Goal: Task Accomplishment & Management: Use online tool/utility

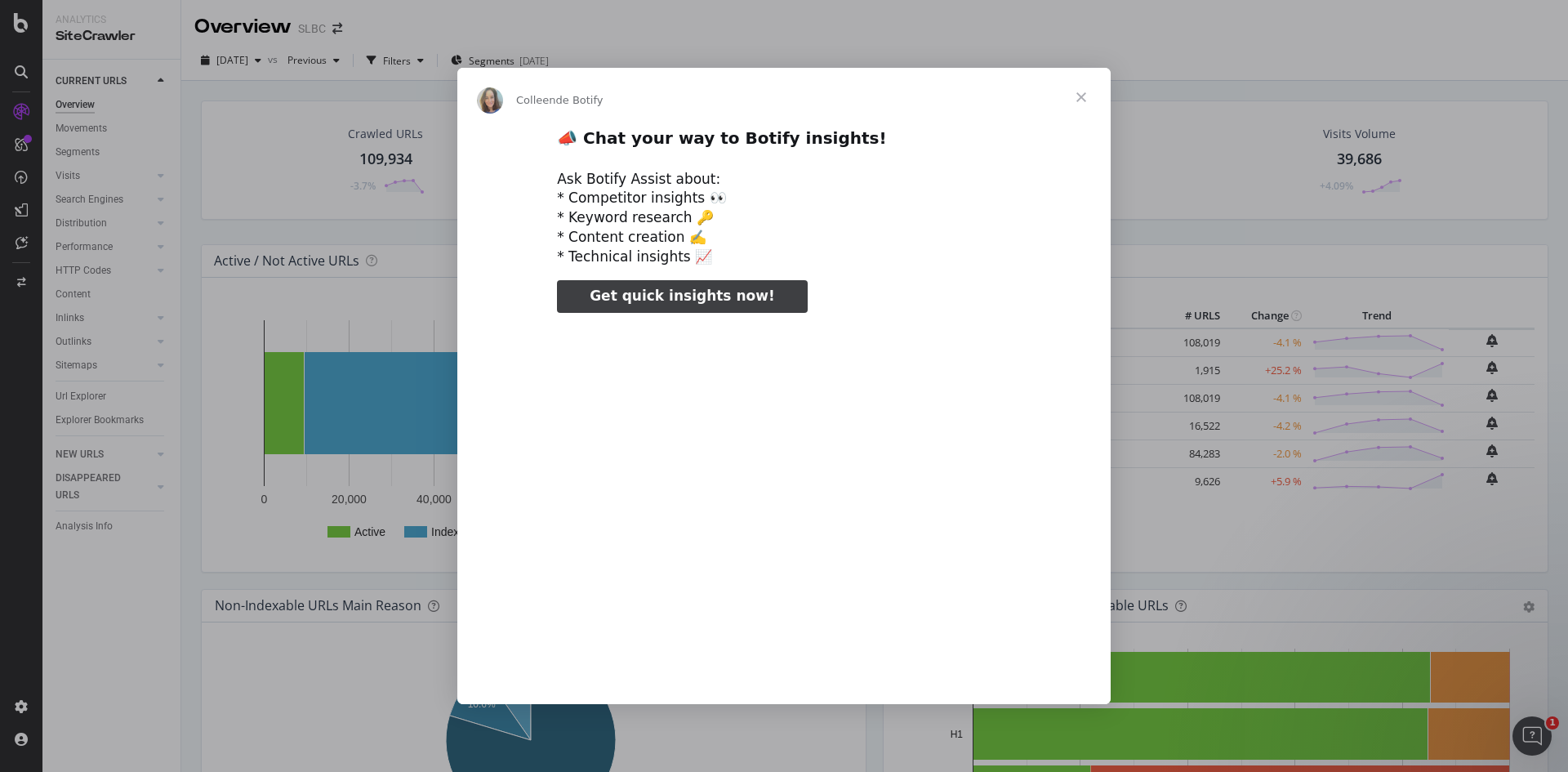
click at [1077, 98] on span "Fermer" at bounding box center [1081, 97] width 59 height 59
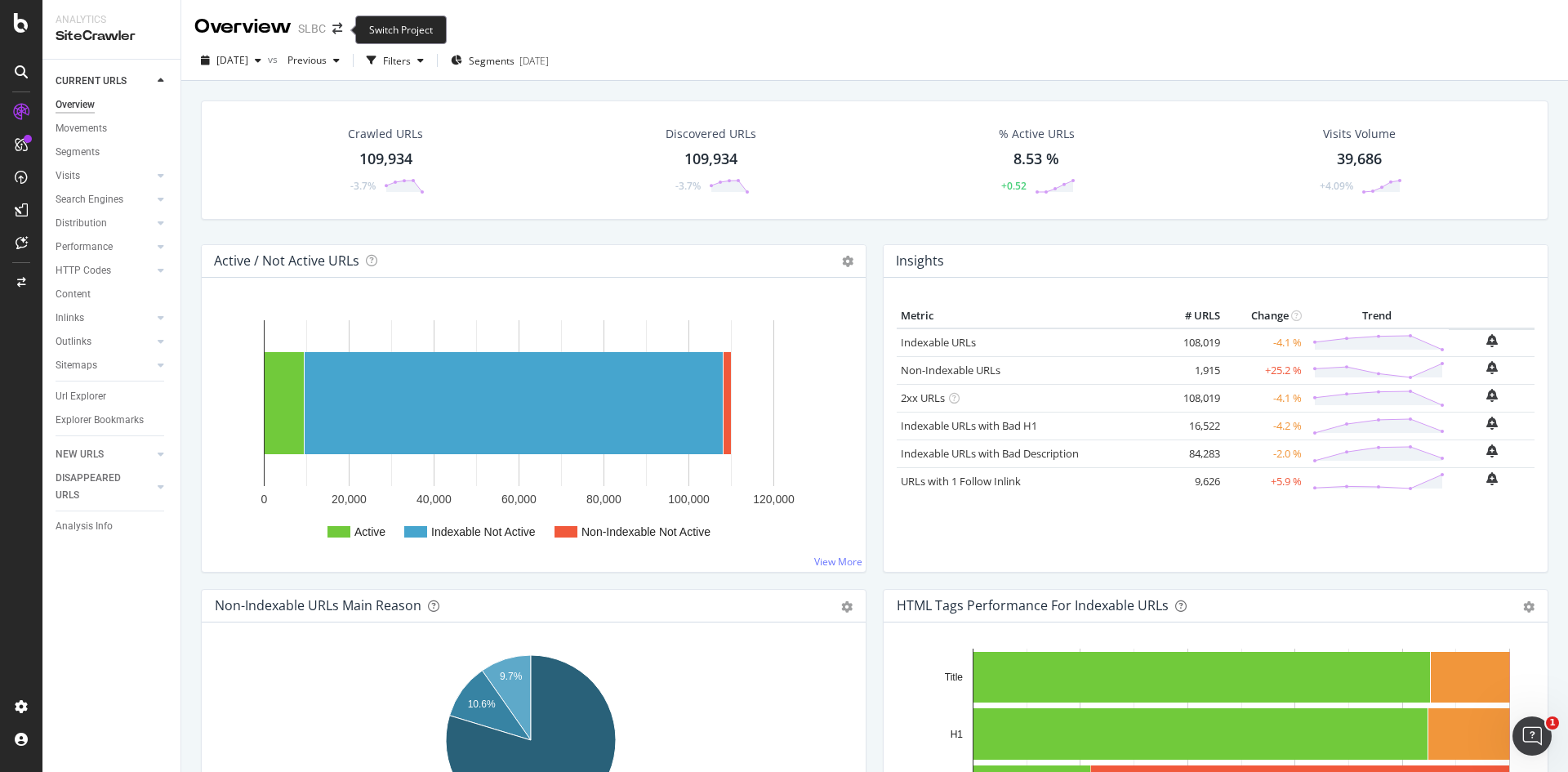
click at [349, 33] on div "Overview SLBC" at bounding box center [276, 27] width 164 height 28
click at [338, 29] on icon "arrow-right-arrow-left" at bounding box center [337, 29] width 10 height 12
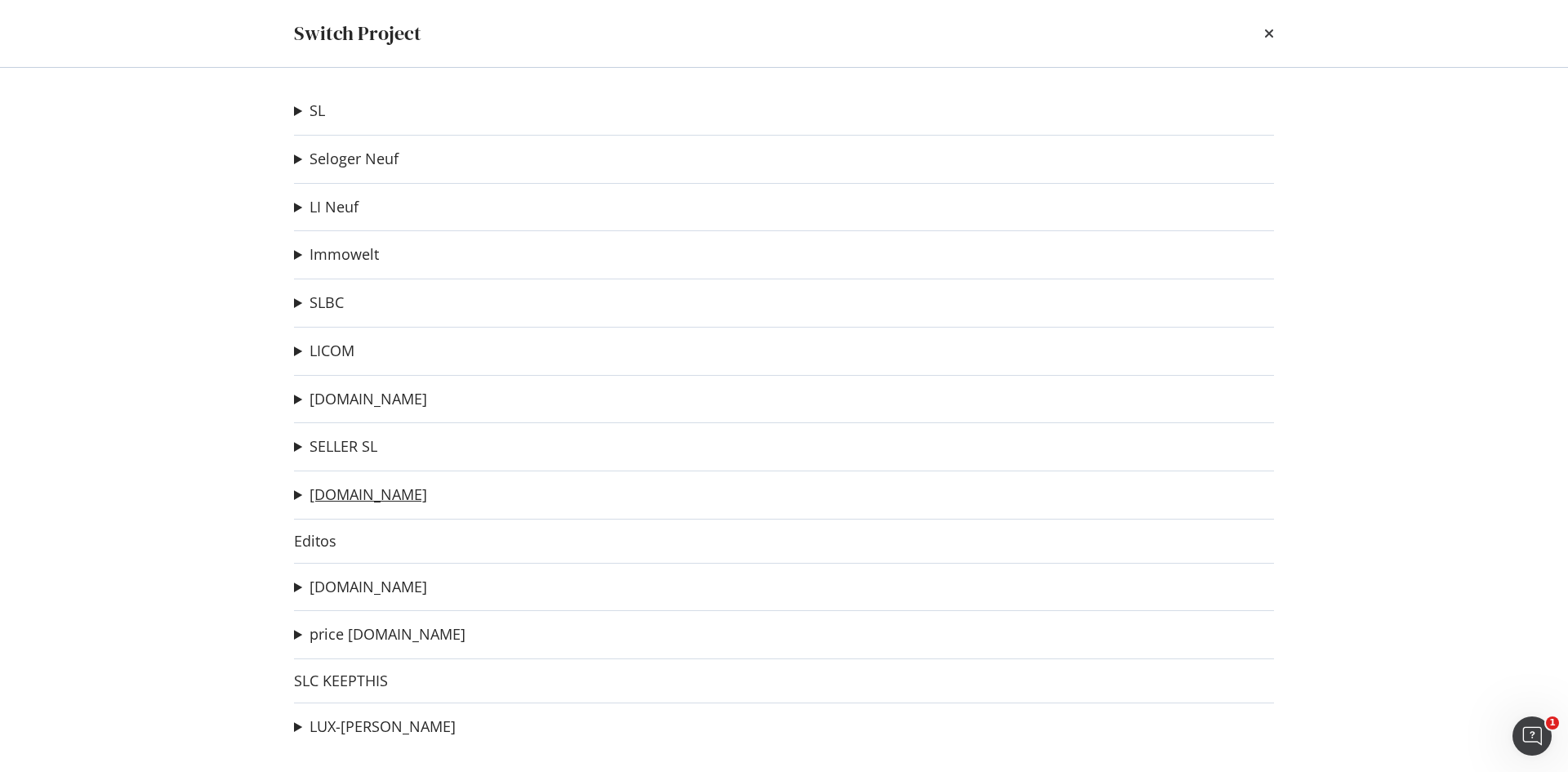
click at [350, 494] on link "[DOMAIN_NAME]" at bounding box center [369, 494] width 118 height 17
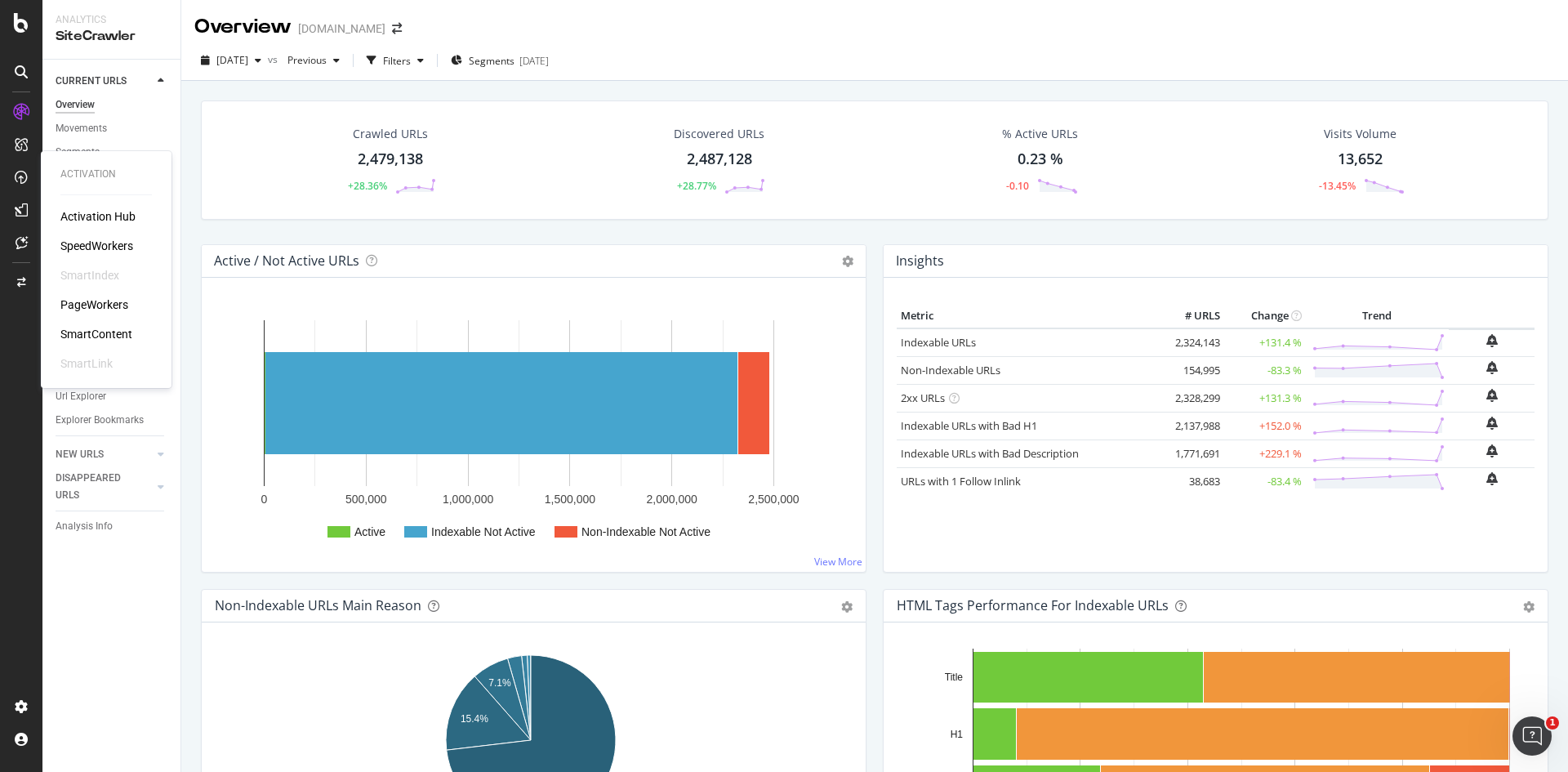
click at [110, 305] on div "PageWorkers" at bounding box center [93, 304] width 68 height 17
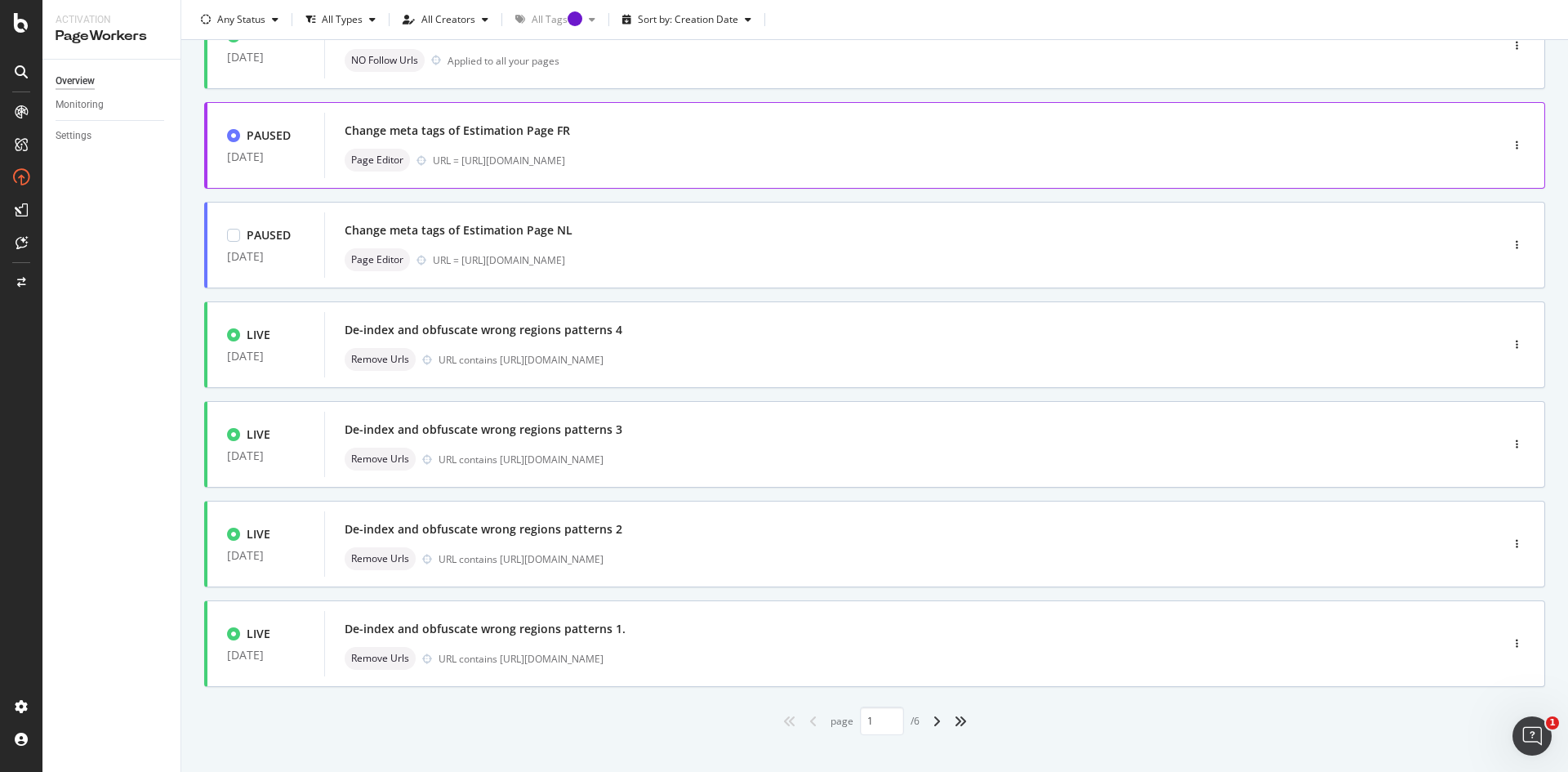
scroll to position [465, 0]
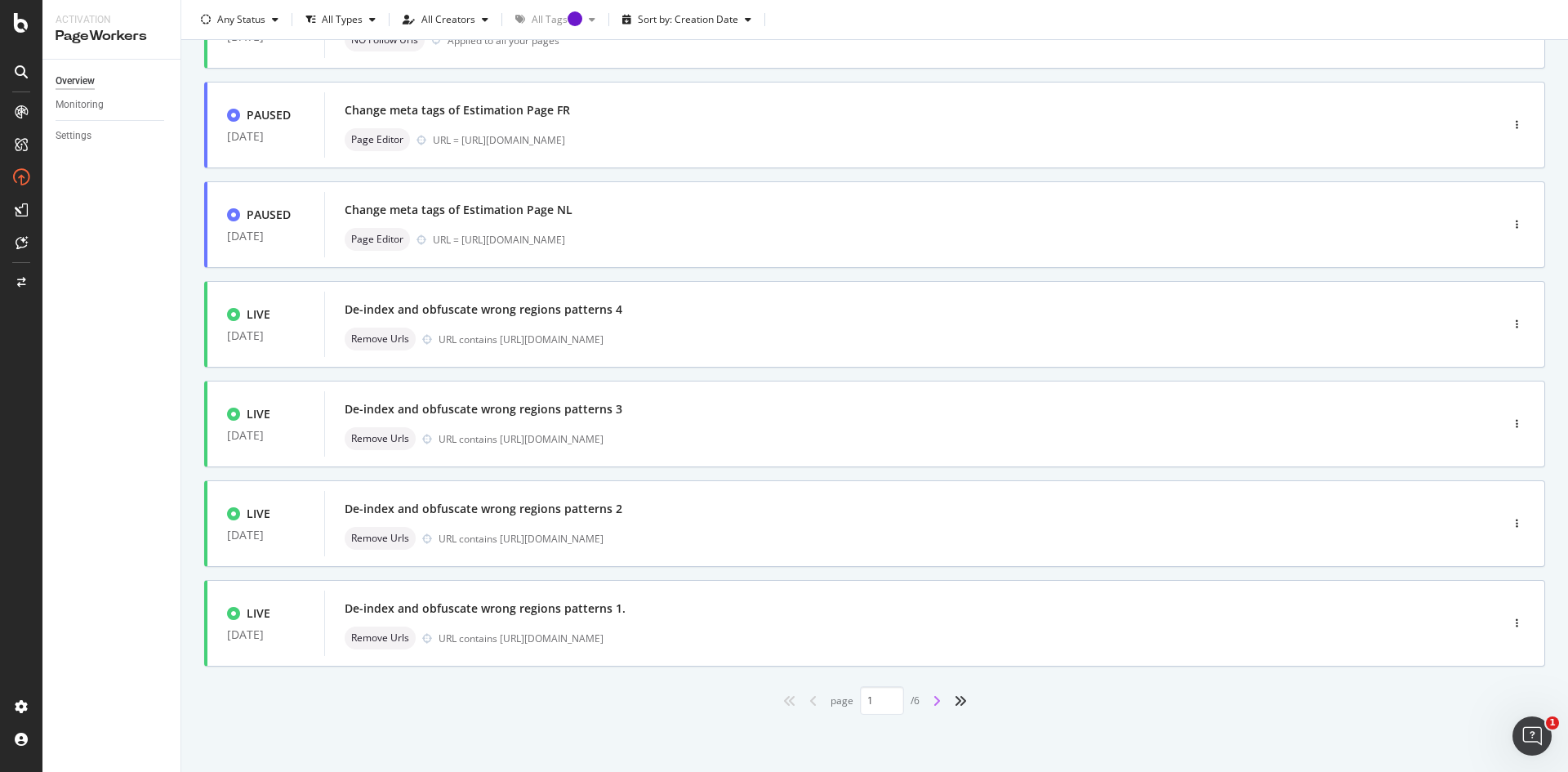
click at [932, 701] on icon "angle-right" at bounding box center [936, 700] width 8 height 13
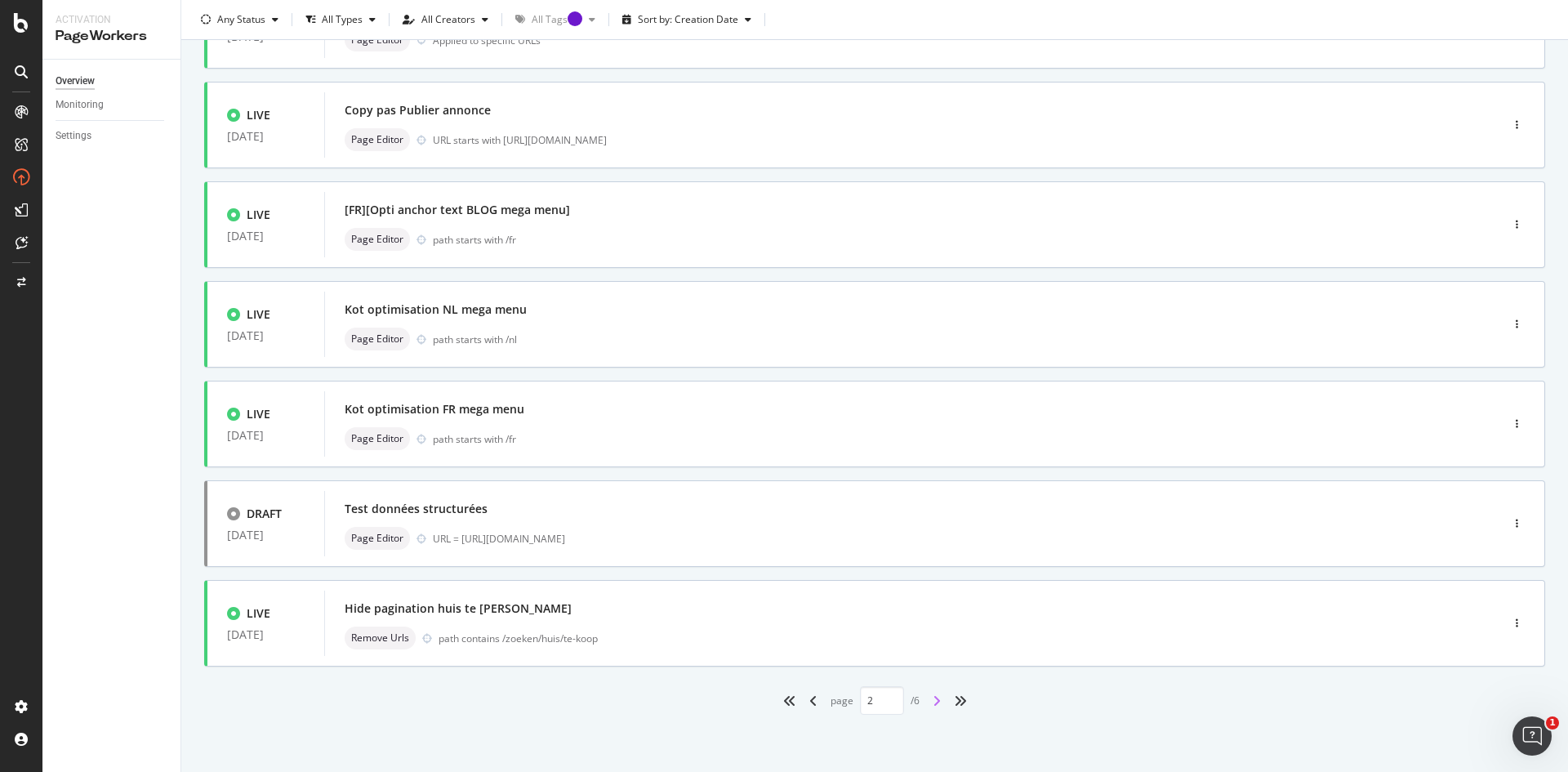
click at [932, 704] on icon "angle-right" at bounding box center [936, 700] width 8 height 13
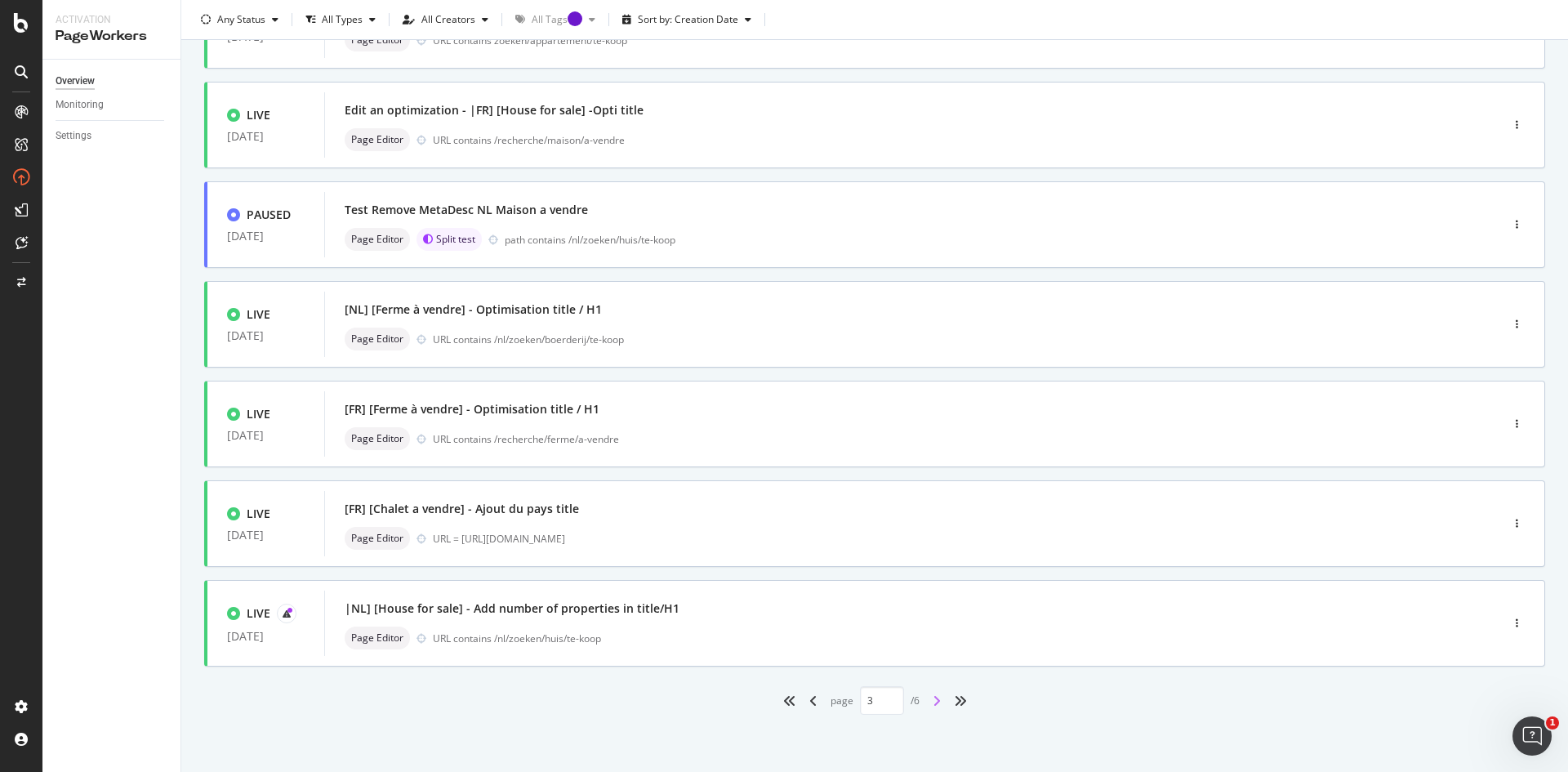
click at [933, 701] on icon "angle-right" at bounding box center [936, 700] width 8 height 13
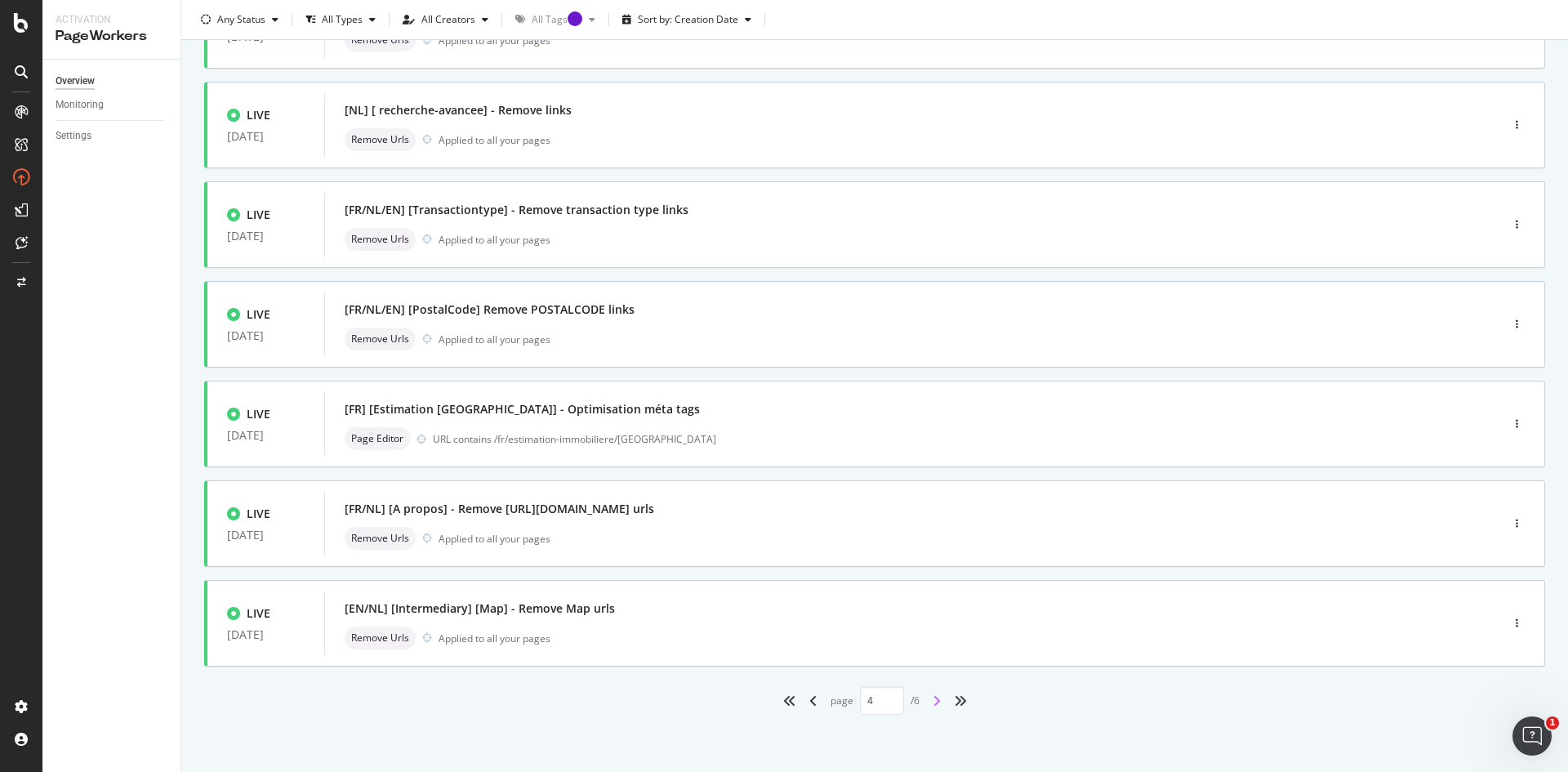
click at [933, 701] on icon "angle-right" at bounding box center [936, 700] width 8 height 13
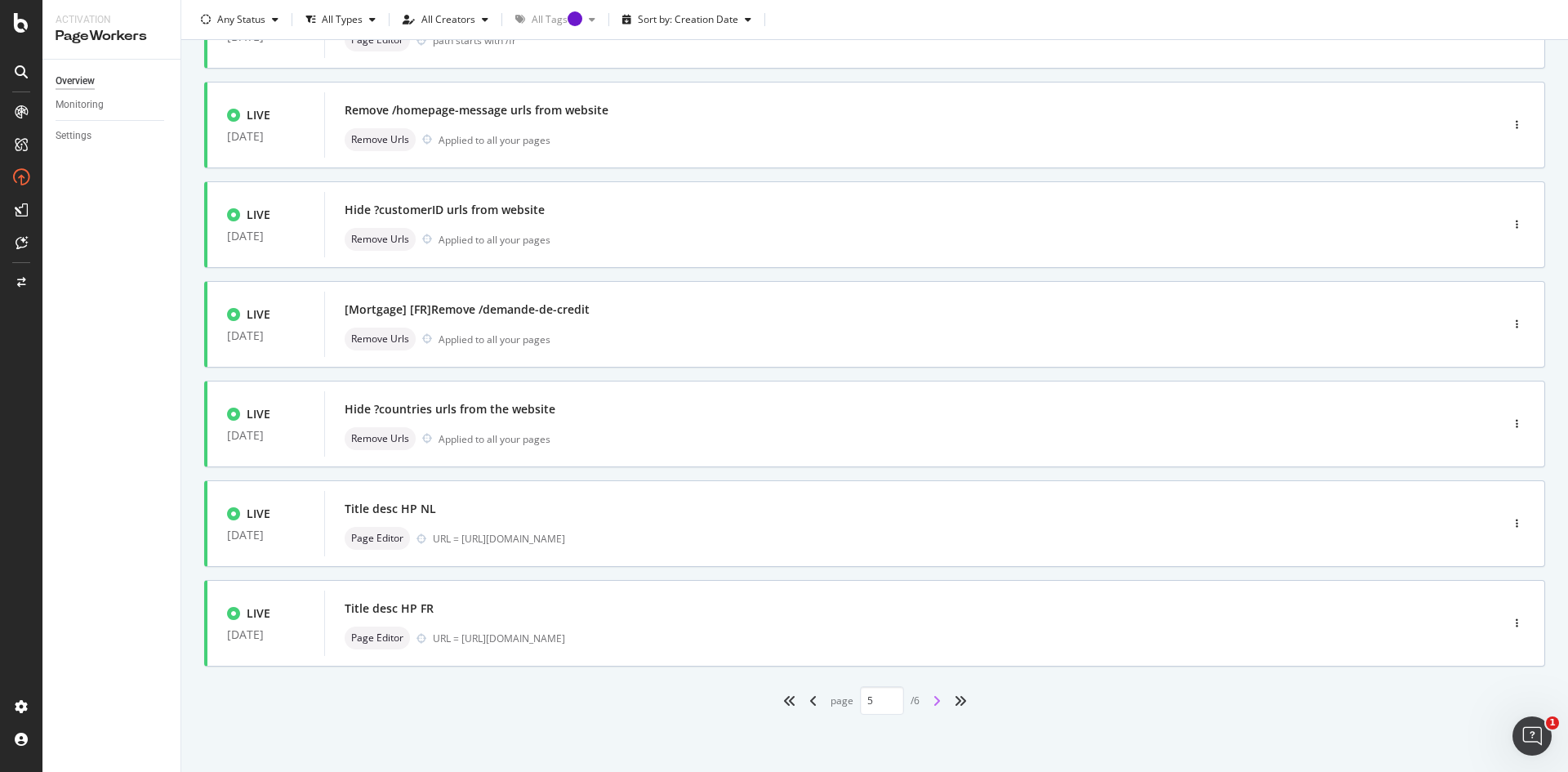
click at [932, 705] on icon "angle-right" at bounding box center [936, 700] width 8 height 13
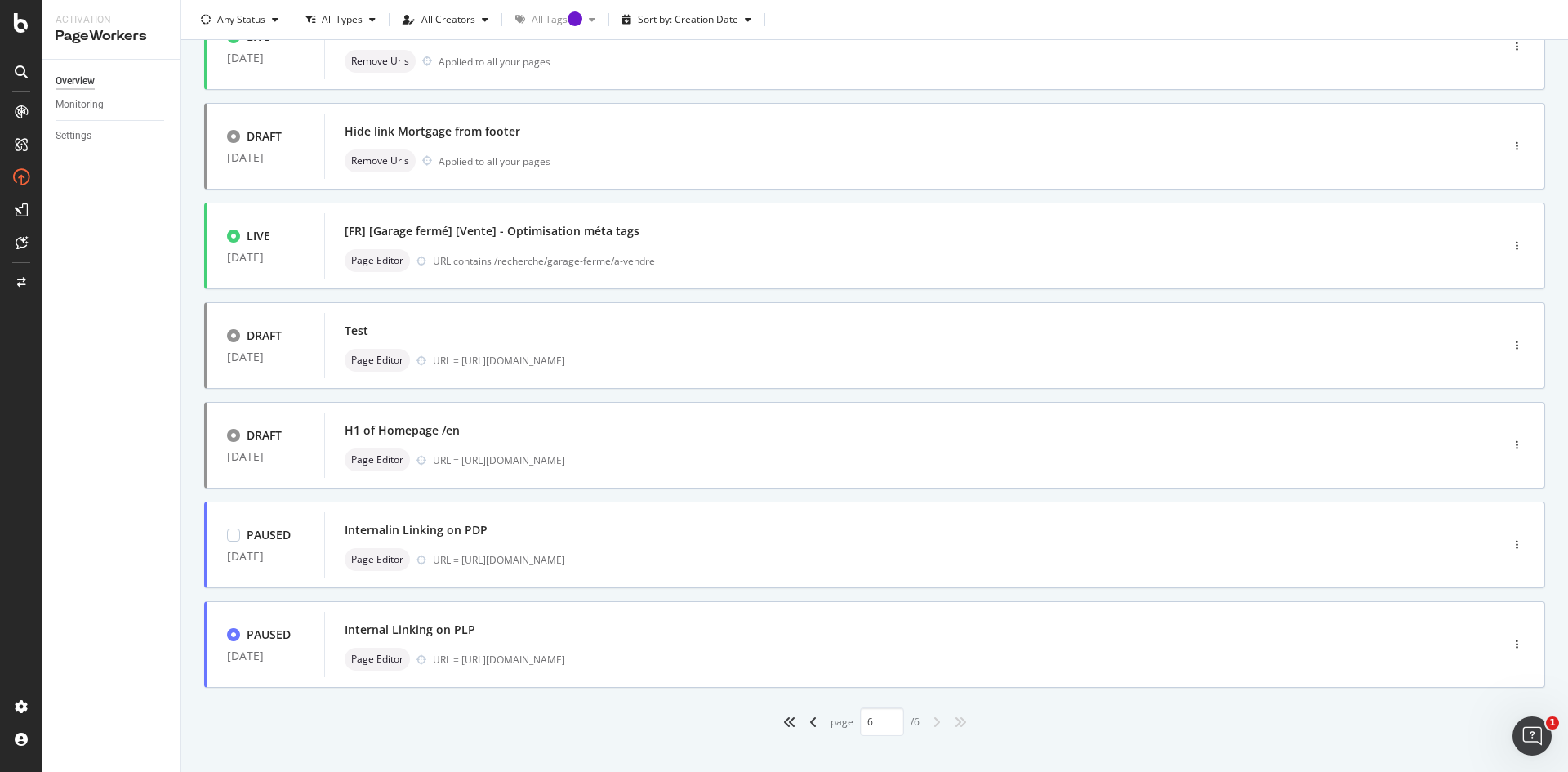
scroll to position [166, 0]
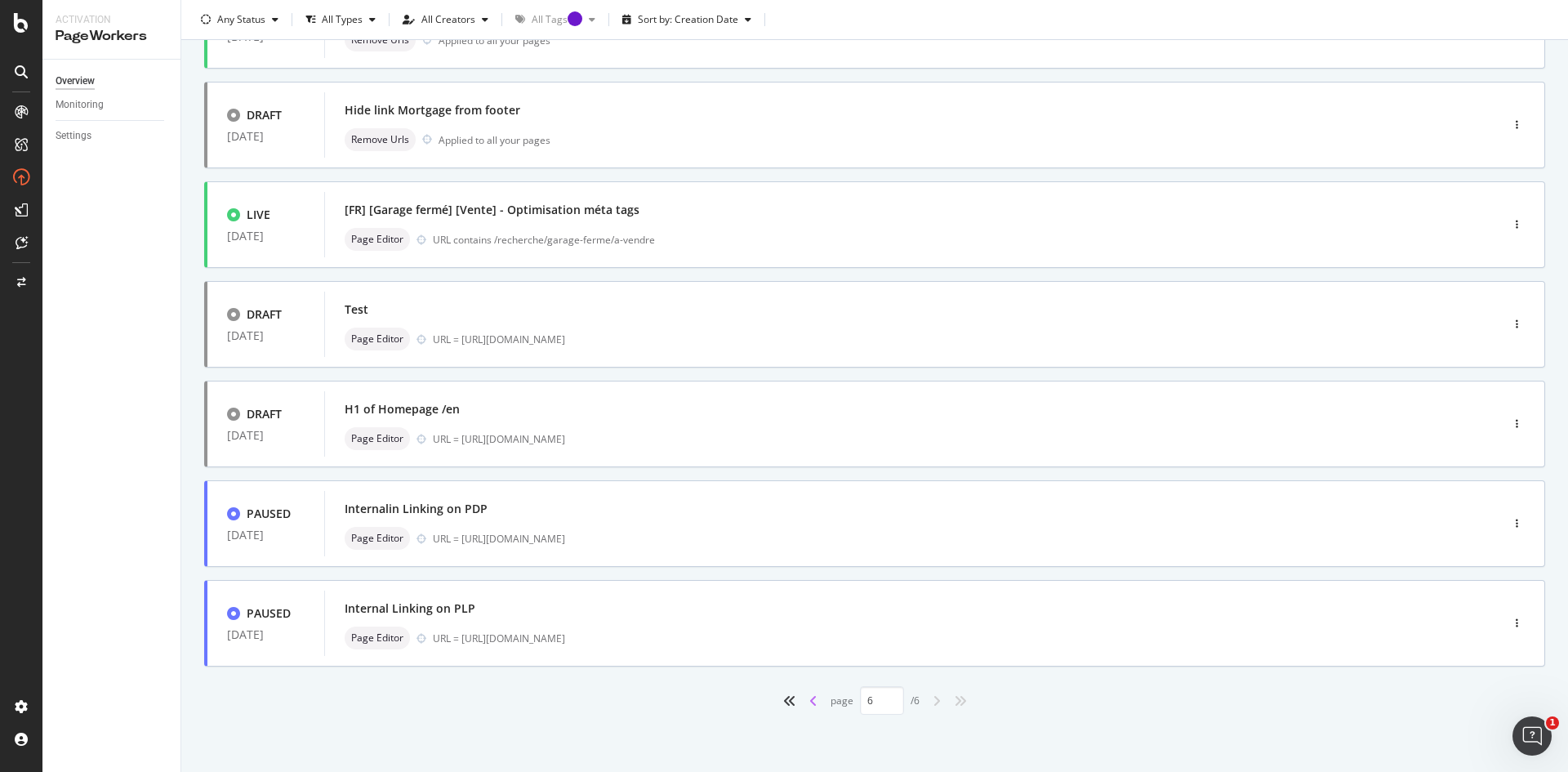
click at [809, 699] on icon "angle-left" at bounding box center [813, 700] width 8 height 13
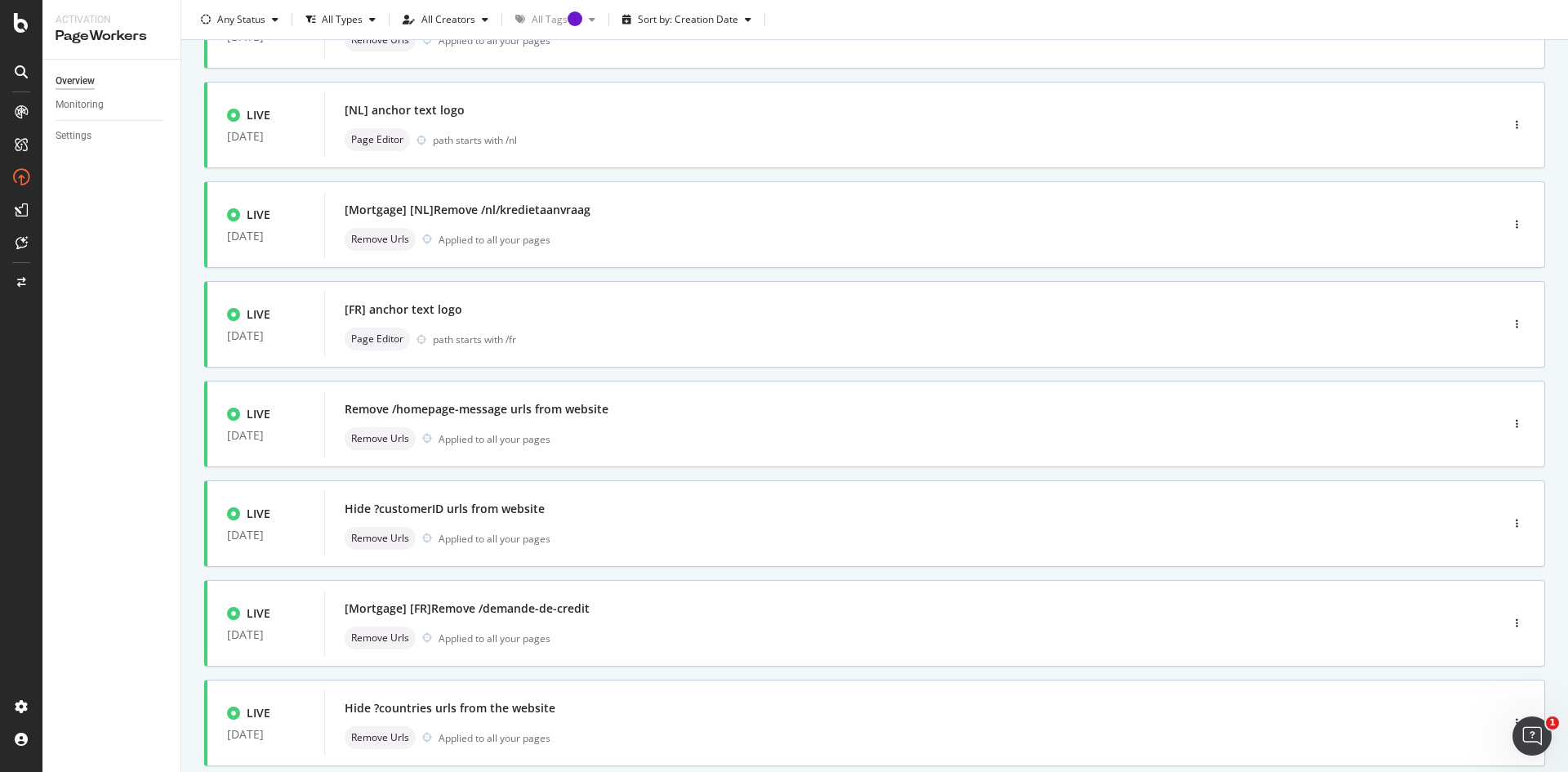
scroll to position [465, 0]
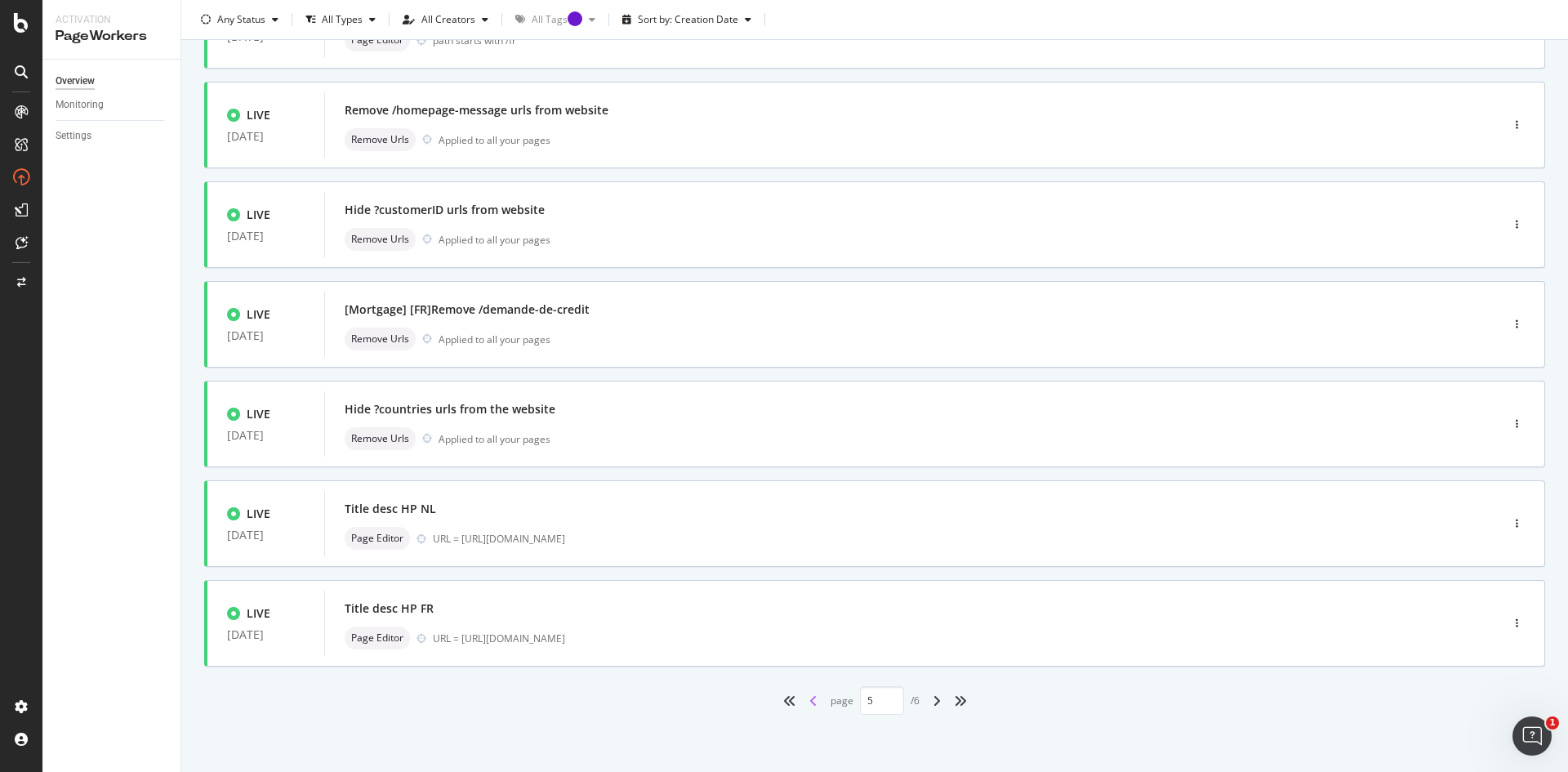
click at [809, 699] on icon "angle-left" at bounding box center [813, 700] width 8 height 13
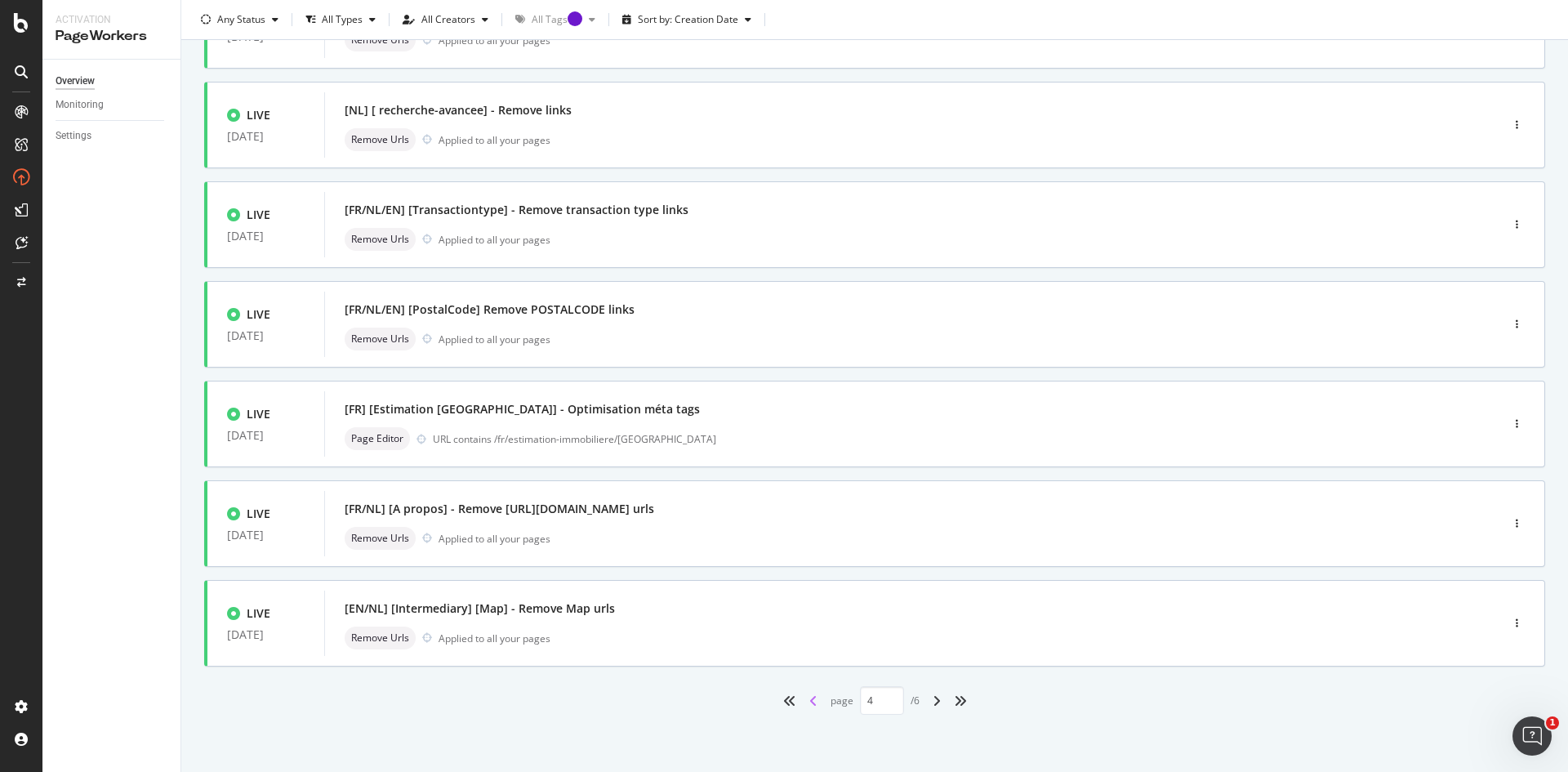
click at [809, 699] on icon "angle-left" at bounding box center [813, 700] width 8 height 13
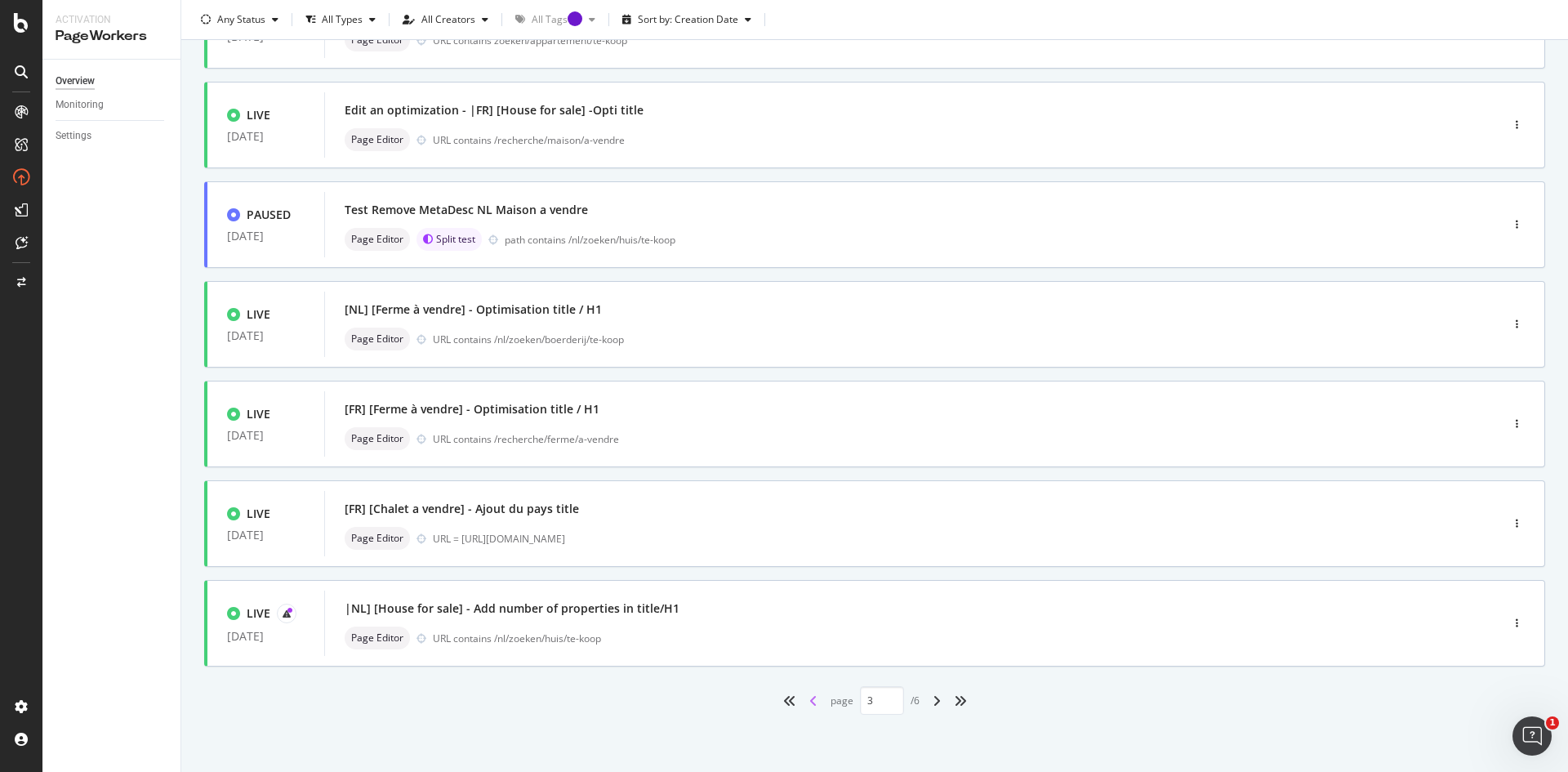
click at [809, 699] on icon "angle-left" at bounding box center [813, 700] width 8 height 13
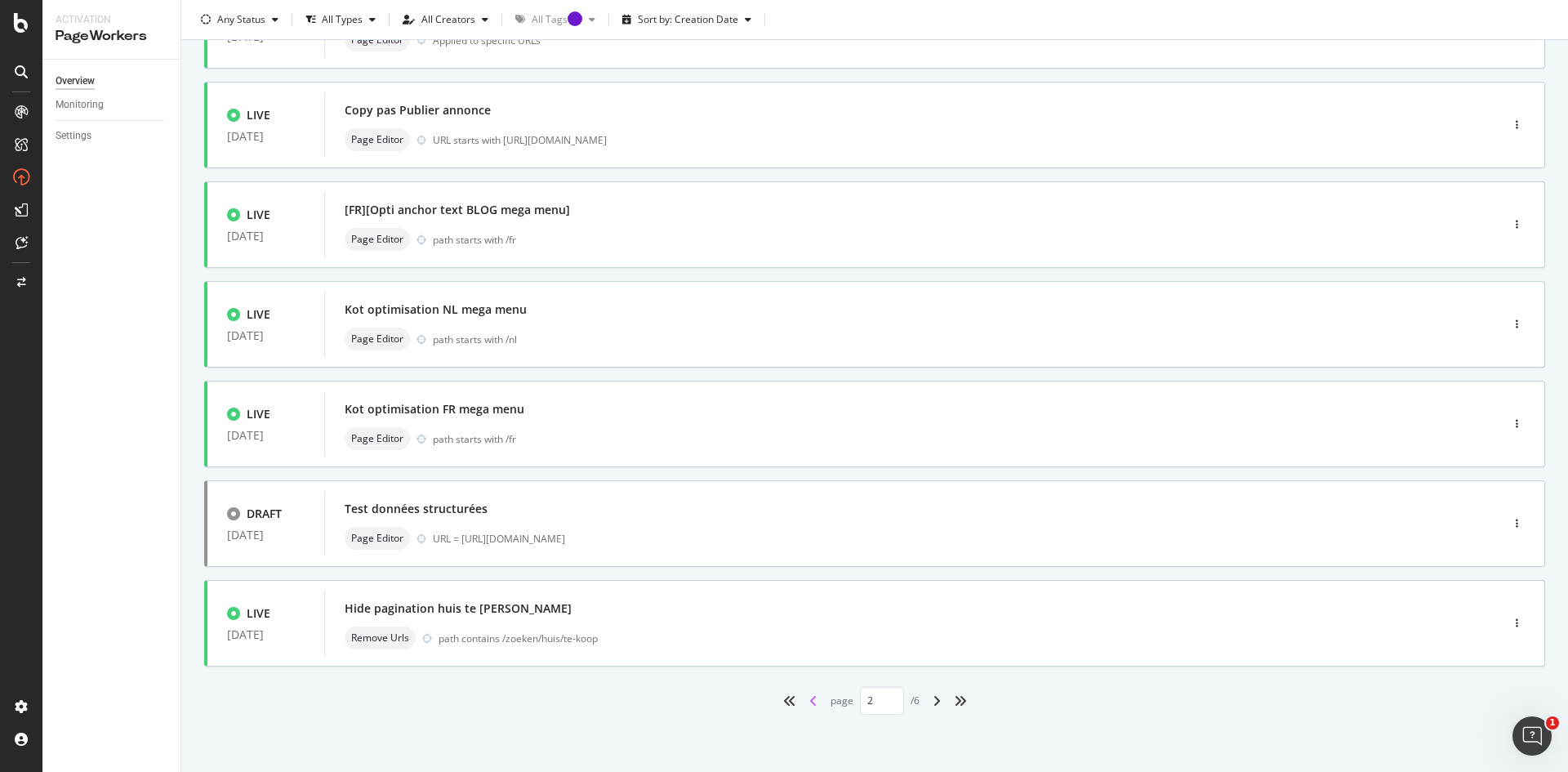
click at [809, 699] on icon "angle-left" at bounding box center [813, 700] width 8 height 13
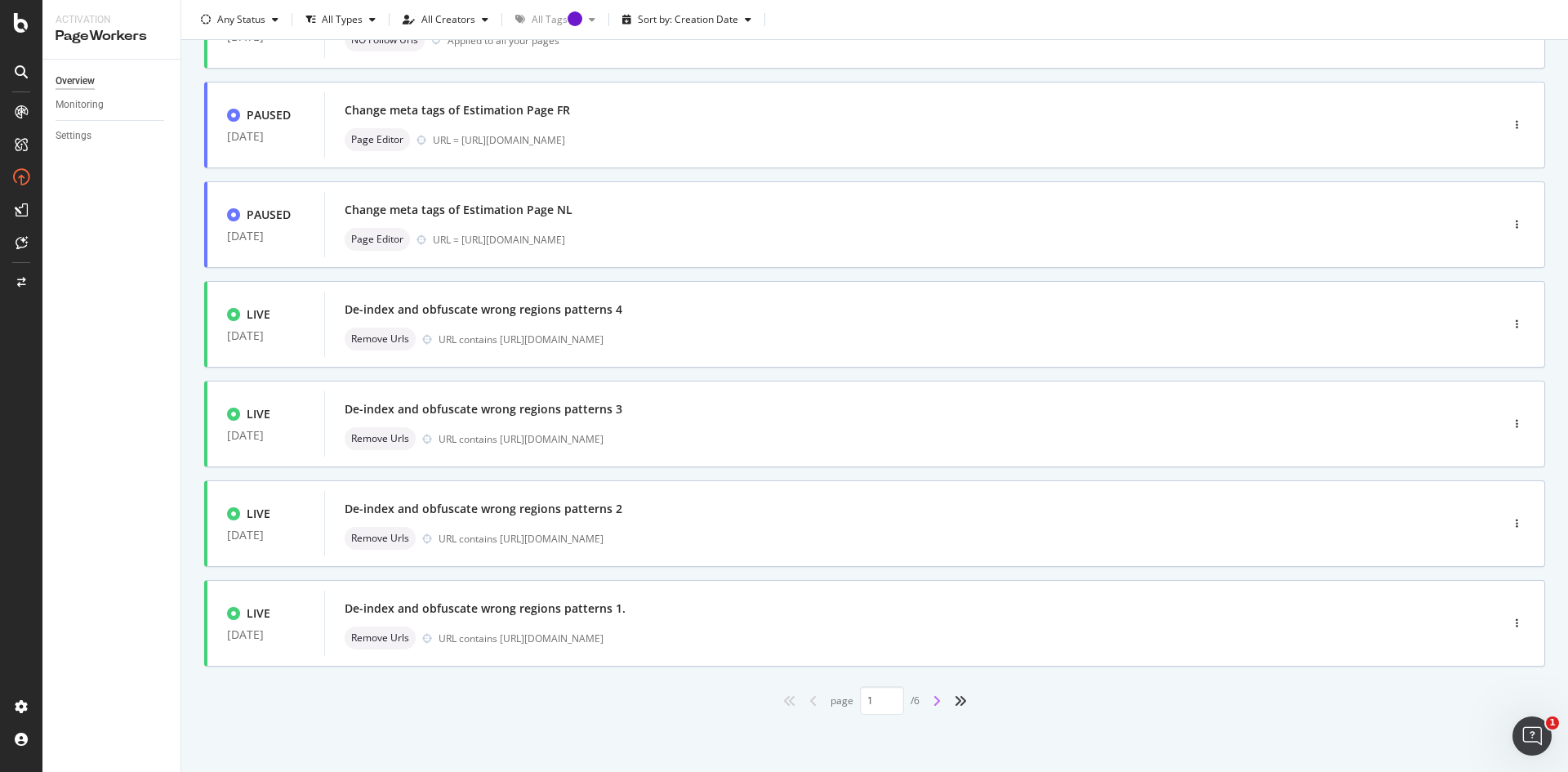
click at [932, 696] on icon "angle-right" at bounding box center [936, 700] width 8 height 13
type input "2"
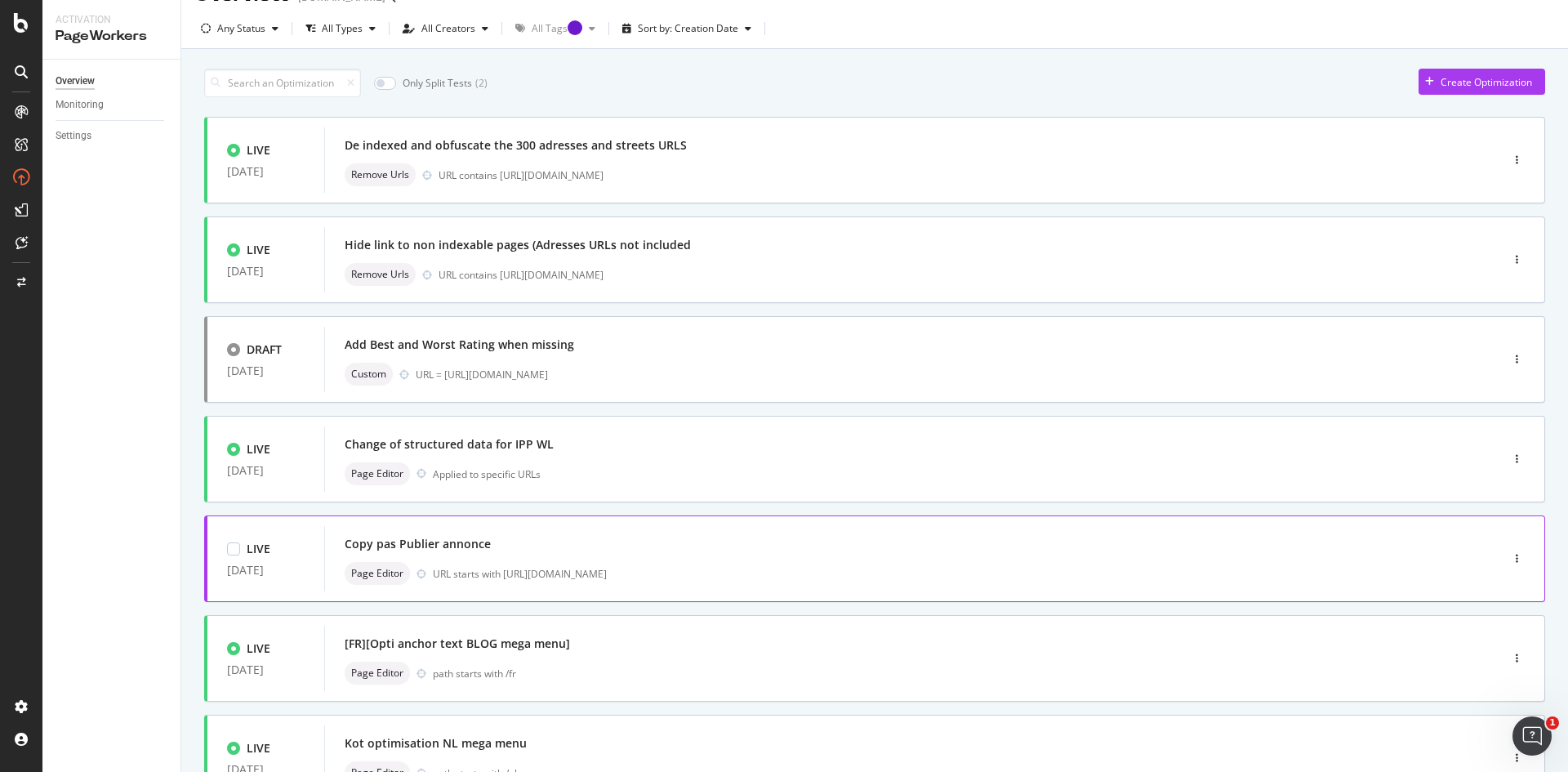
scroll to position [0, 0]
